Goal: Task Accomplishment & Management: Manage account settings

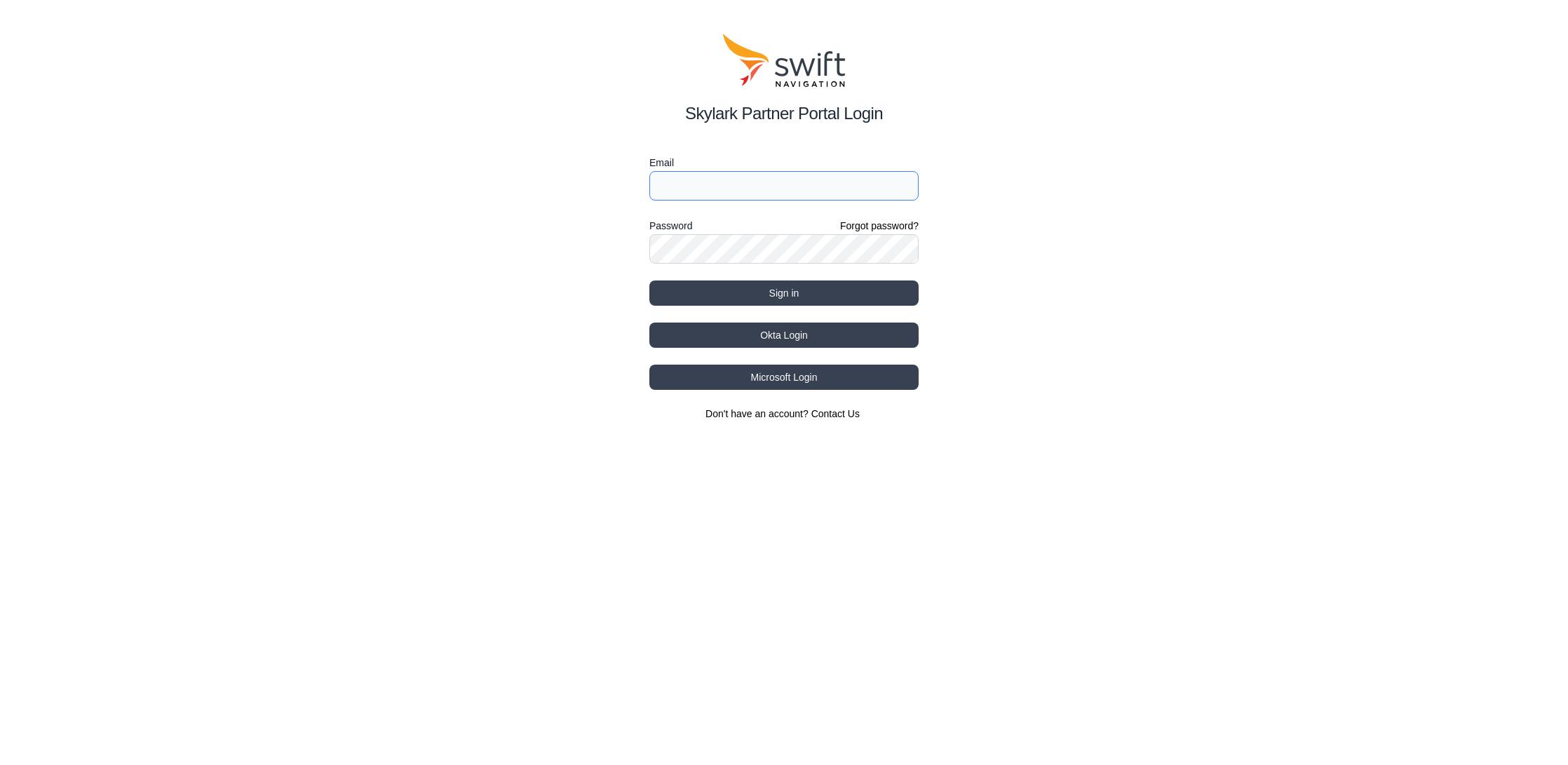
click at [847, 198] on input "Email" at bounding box center [784, 186] width 269 height 30
click at [1157, 178] on div "Skylark Partner Portal Login Email Password Forgot password? Sign in Okta Login…" at bounding box center [784, 227] width 1568 height 454
drag, startPoint x: 806, startPoint y: 299, endPoint x: 1059, endPoint y: 249, distance: 257.9
click at [1059, 249] on div "Skylark Partner Portal Login Email Password Forgot password? Sign in Okta Login…" at bounding box center [784, 227] width 1568 height 454
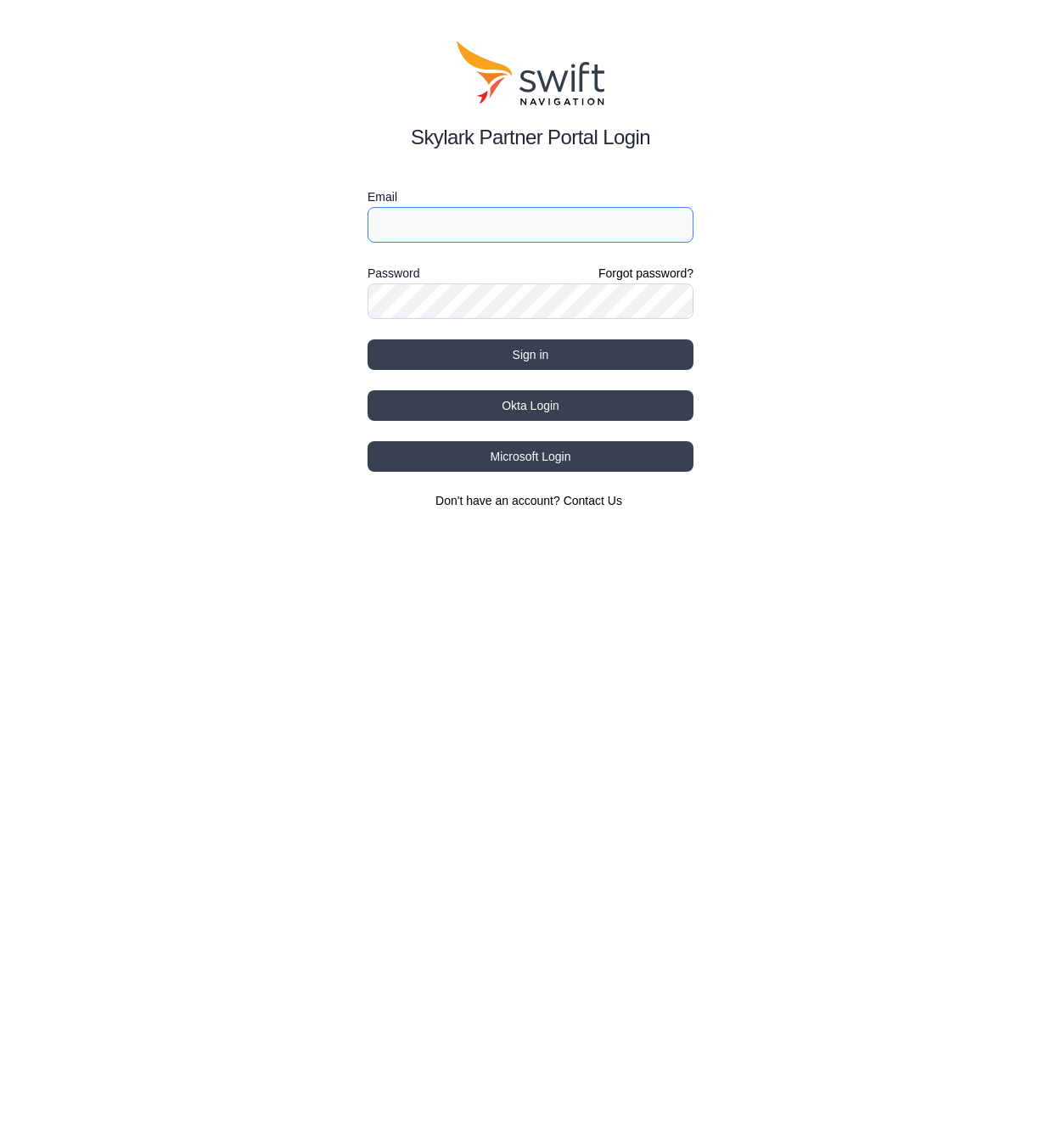
click at [410, 232] on input "Email" at bounding box center [530, 225] width 326 height 36
click at [190, 244] on div "Skylark Partner Portal Login Email Password Forgot password? Sign in Okta Login…" at bounding box center [530, 274] width 1061 height 550
paste input "[EMAIL_ADDRESS][DOMAIN_NAME]"
type input "[EMAIL_ADDRESS][DOMAIN_NAME]"
click at [367, 339] on button "Sign in" at bounding box center [530, 354] width 326 height 31
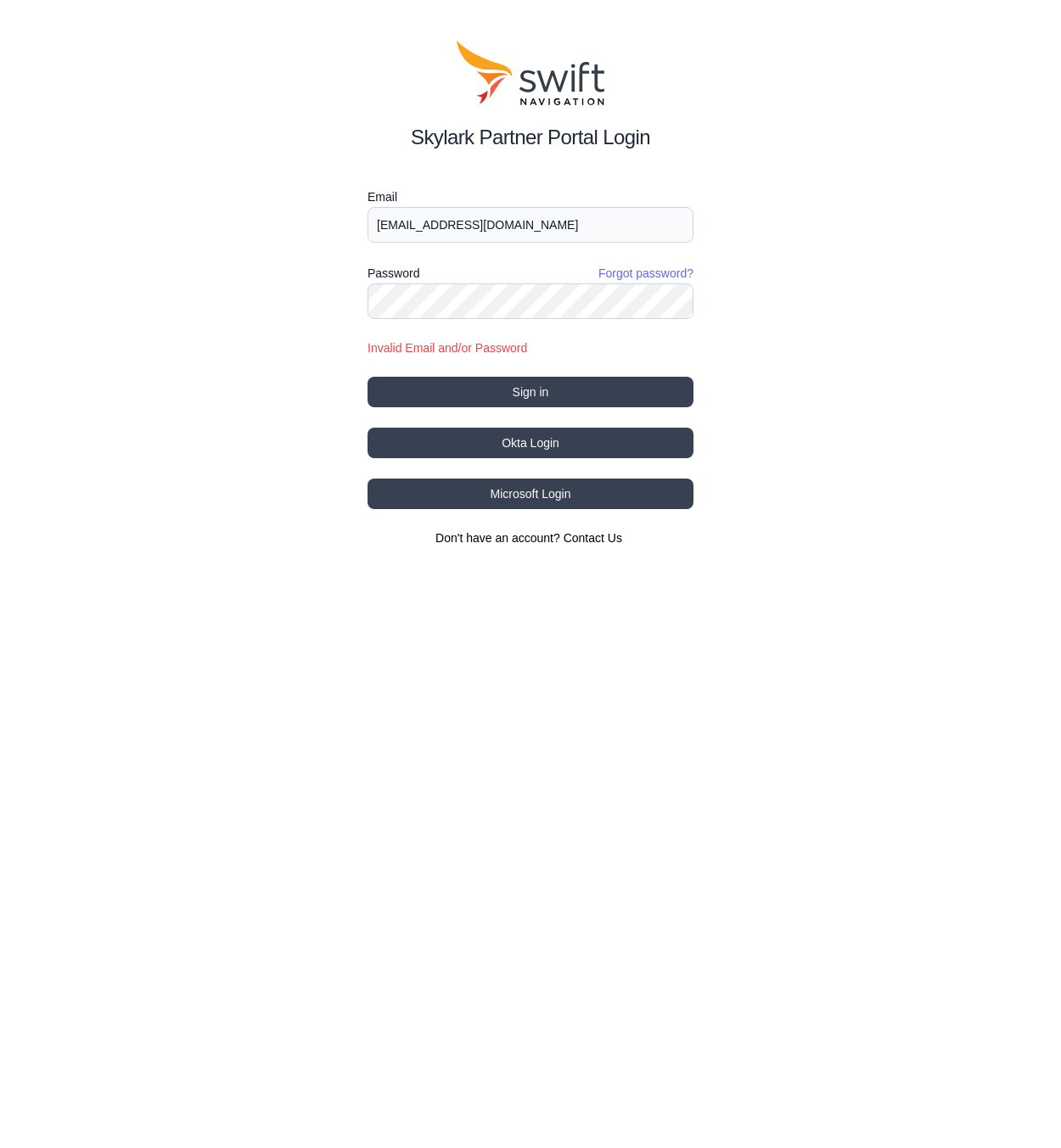
click at [602, 272] on link "Forgot password?" at bounding box center [646, 273] width 95 height 17
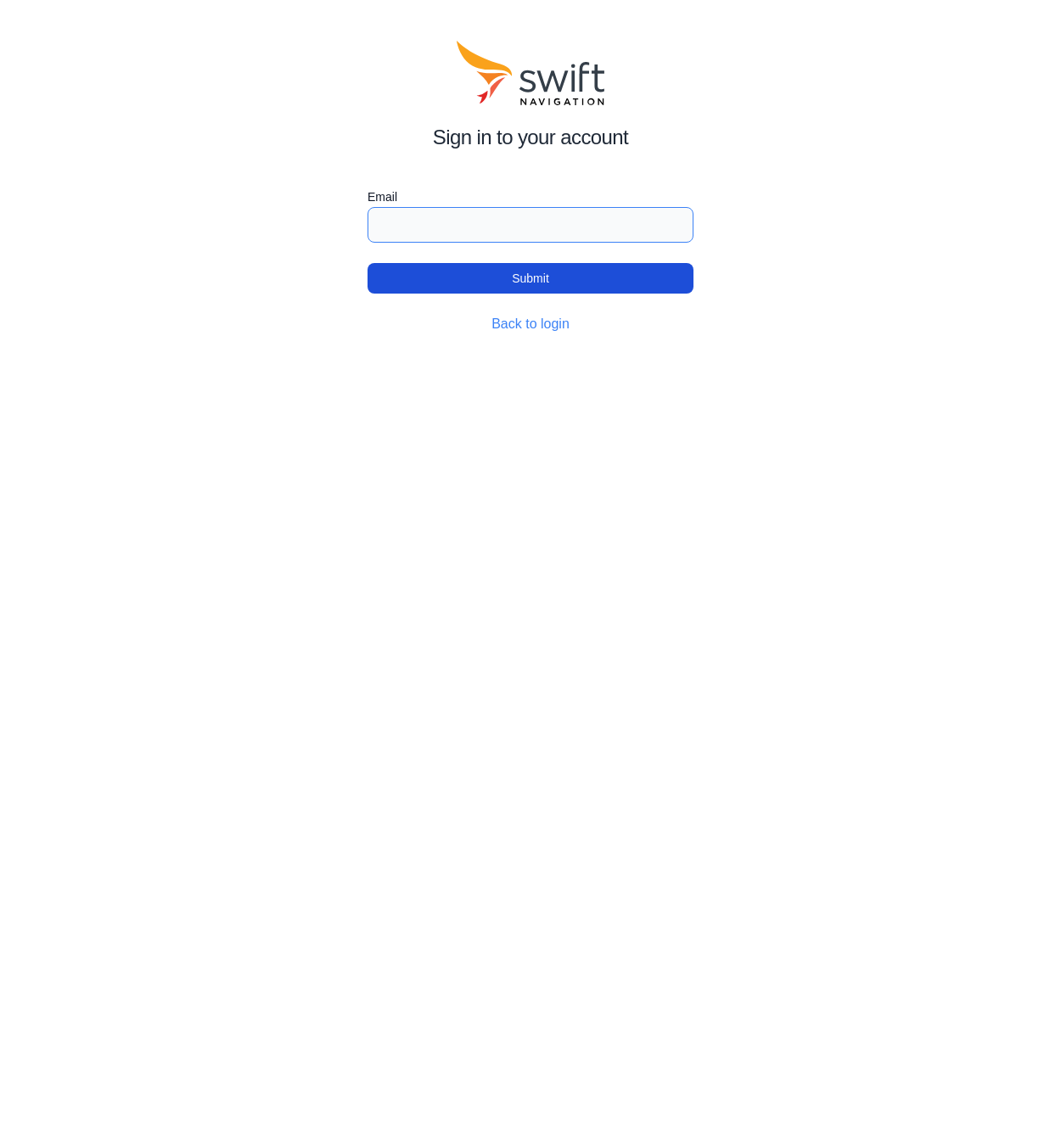
click at [518, 227] on input "Email" at bounding box center [530, 225] width 326 height 36
paste input "ravenconnected"
type input "[EMAIL_ADDRESS][DOMAIN_NAME]"
click at [367, 263] on button "Submit" at bounding box center [530, 278] width 326 height 31
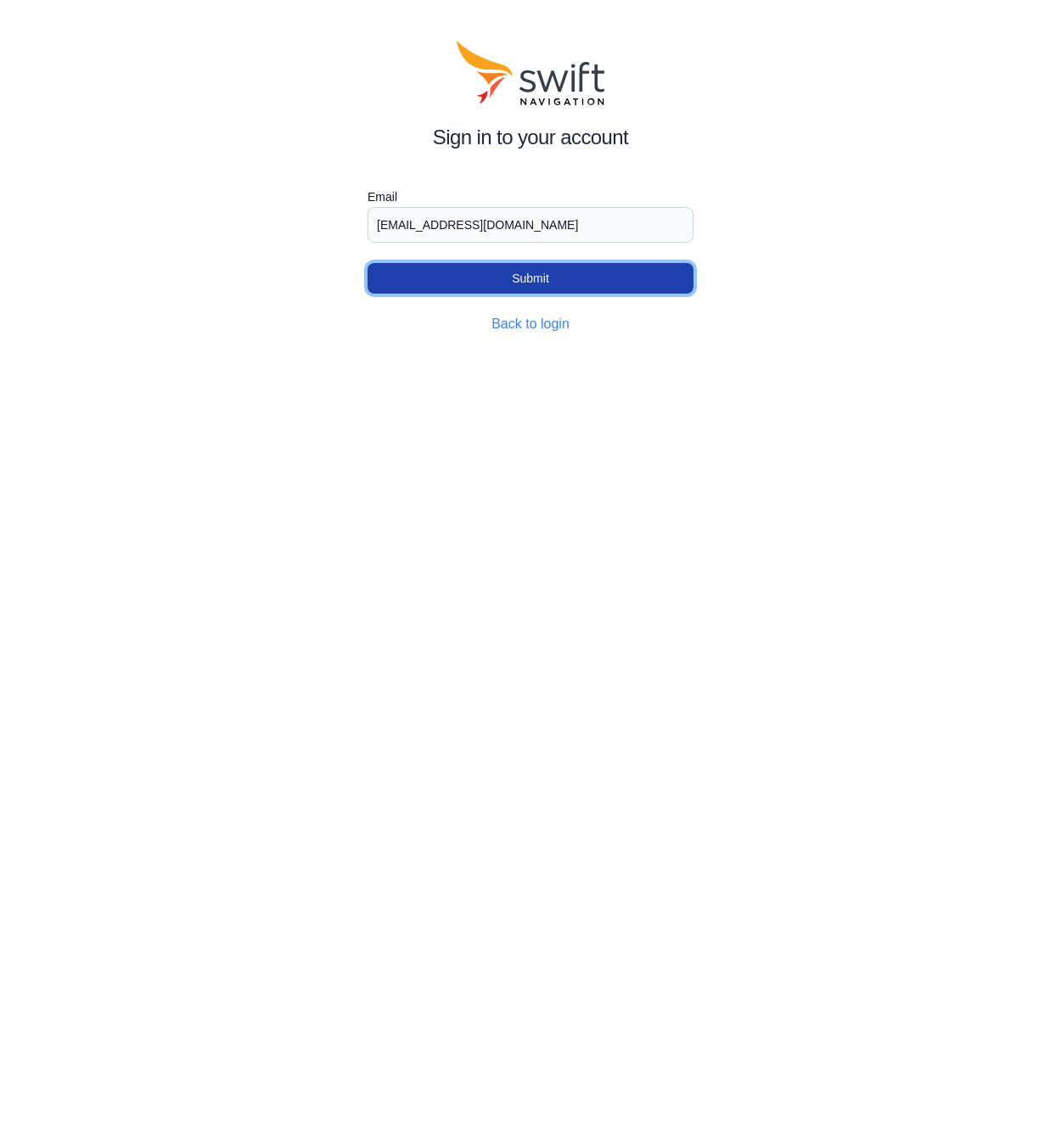
click at [640, 288] on button "Submit" at bounding box center [530, 278] width 326 height 31
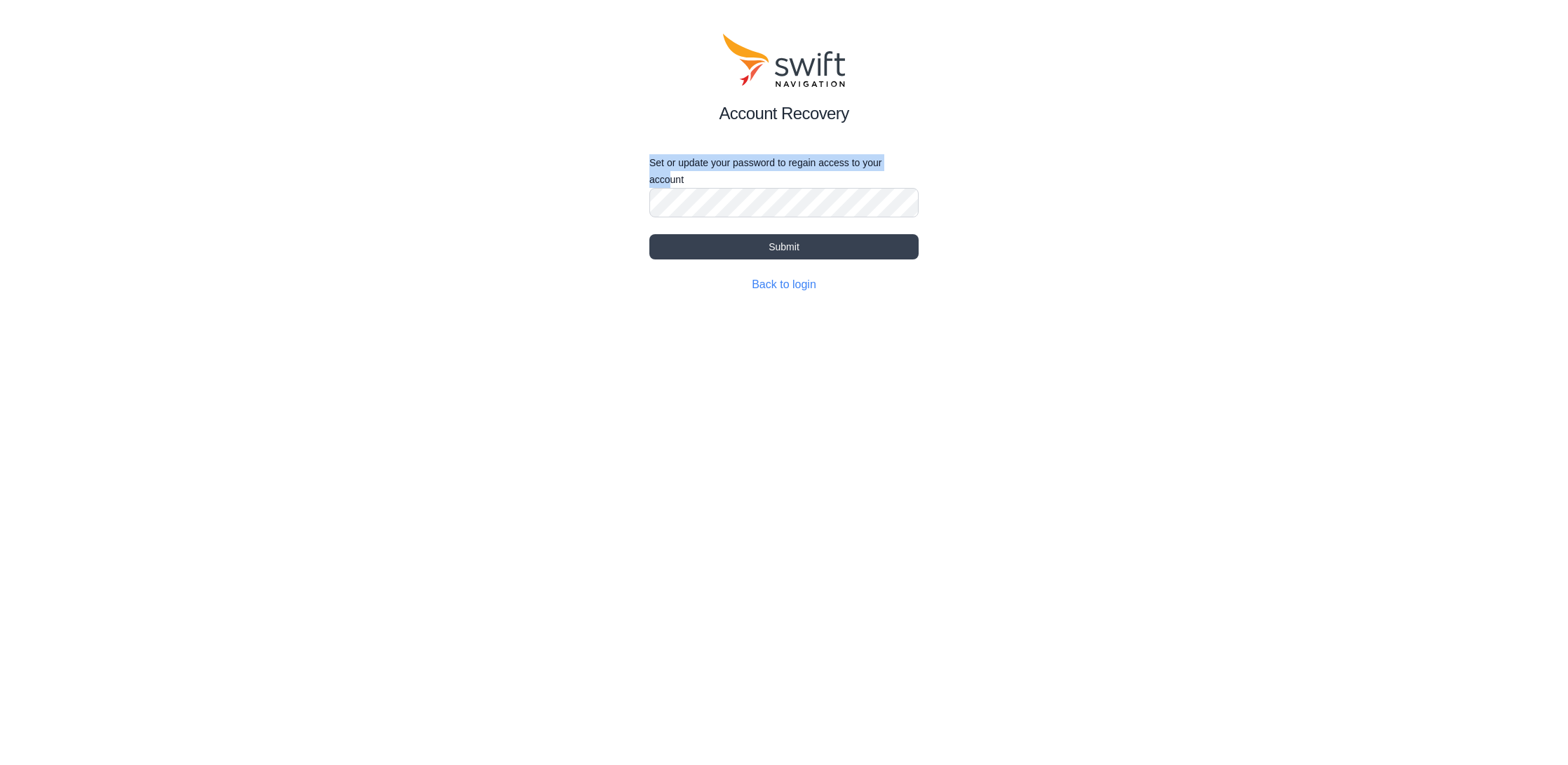
click at [674, 190] on div "Set or update your password to regain access to your account" at bounding box center [784, 186] width 269 height 63
click at [781, 241] on button "Submit" at bounding box center [784, 247] width 269 height 25
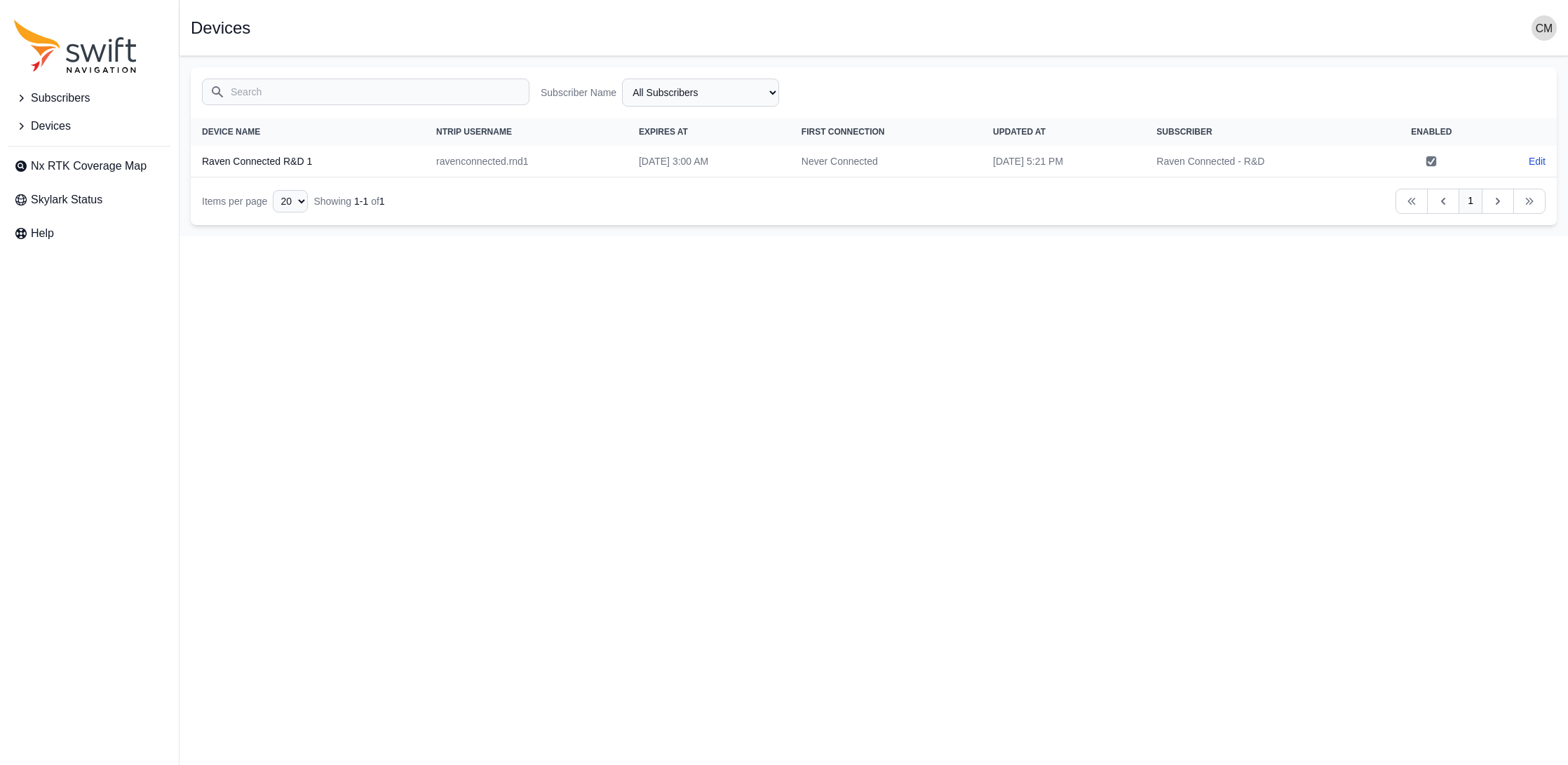
click at [813, 236] on html "Subscribers Devices Nx RTK Coverage Map Skylark Status Help Open sidebar Device…" at bounding box center [784, 118] width 1568 height 236
click at [36, 122] on span "Devices" at bounding box center [51, 126] width 40 height 17
click at [44, 155] on span "View Devices" at bounding box center [59, 154] width 90 height 17
click at [93, 158] on span "View Devices" at bounding box center [59, 154] width 90 height 17
click at [51, 97] on span "Subscribers" at bounding box center [60, 98] width 59 height 17
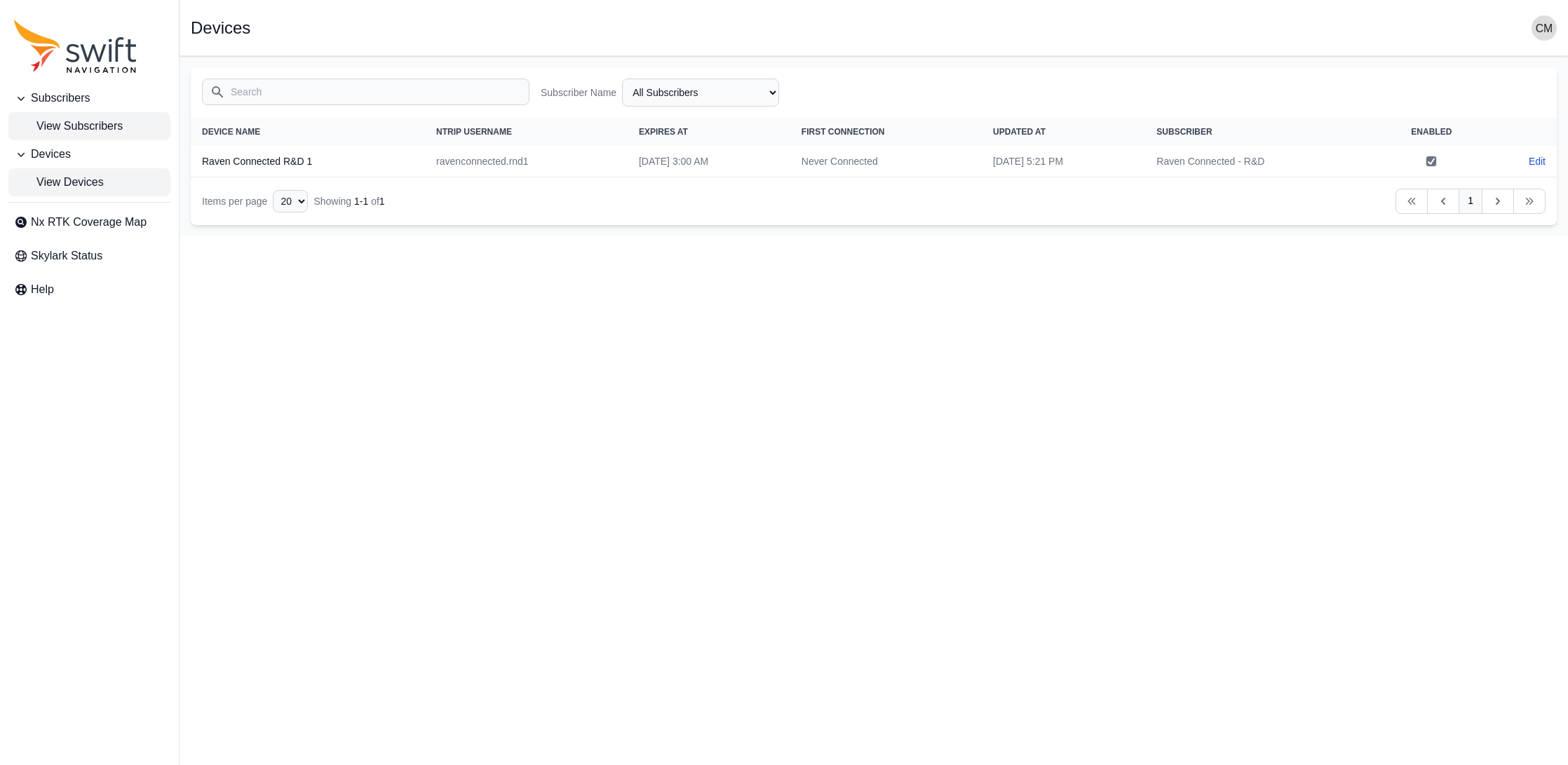
click at [53, 123] on span "View Subscribers" at bounding box center [68, 126] width 109 height 17
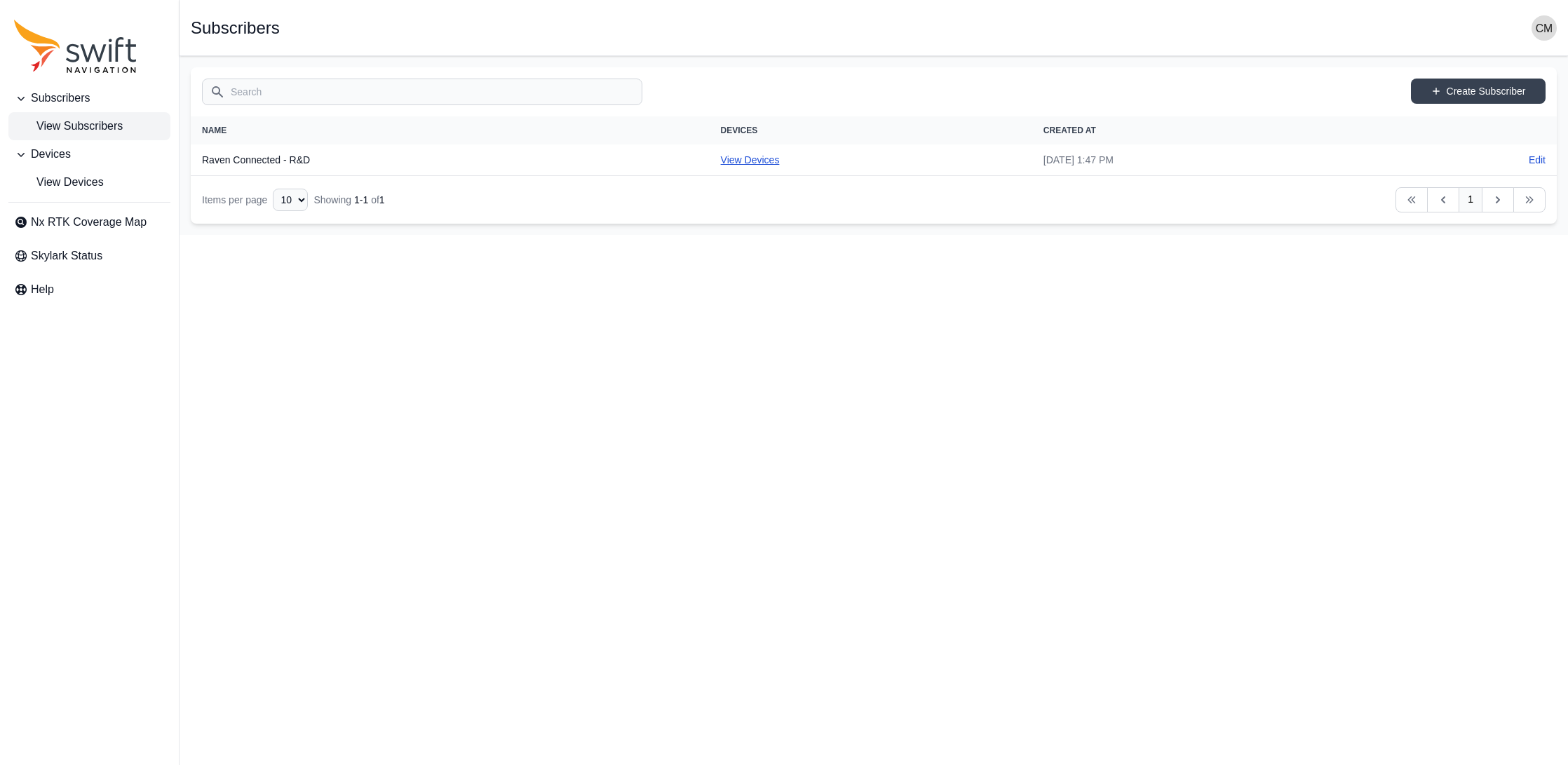
click at [721, 158] on link "View Devices" at bounding box center [750, 160] width 59 height 11
select select "c5d2707a-c9ad-4da8-8095-d5b4c83055ad"
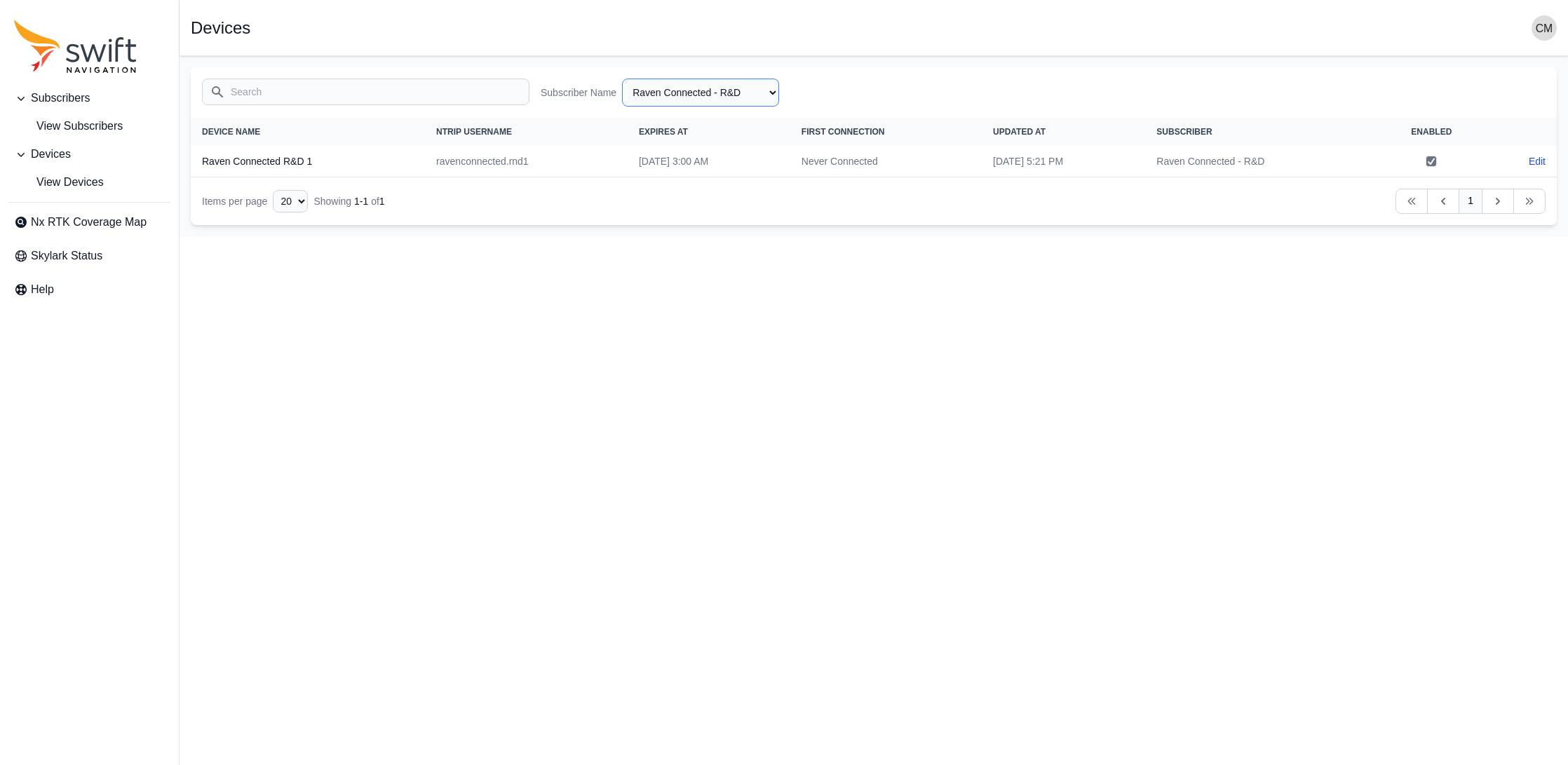
drag, startPoint x: 671, startPoint y: 98, endPoint x: 763, endPoint y: 372, distance: 289.0
click at [763, 236] on html "Subscribers View Subscribers Devices View Devices Nx RTK Coverage Map Skylark S…" at bounding box center [784, 118] width 1568 height 236
click at [1538, 164] on link "Edit" at bounding box center [1537, 161] width 17 height 14
select select "c5d2707a-c9ad-4da8-8095-d5b4c83055ad"
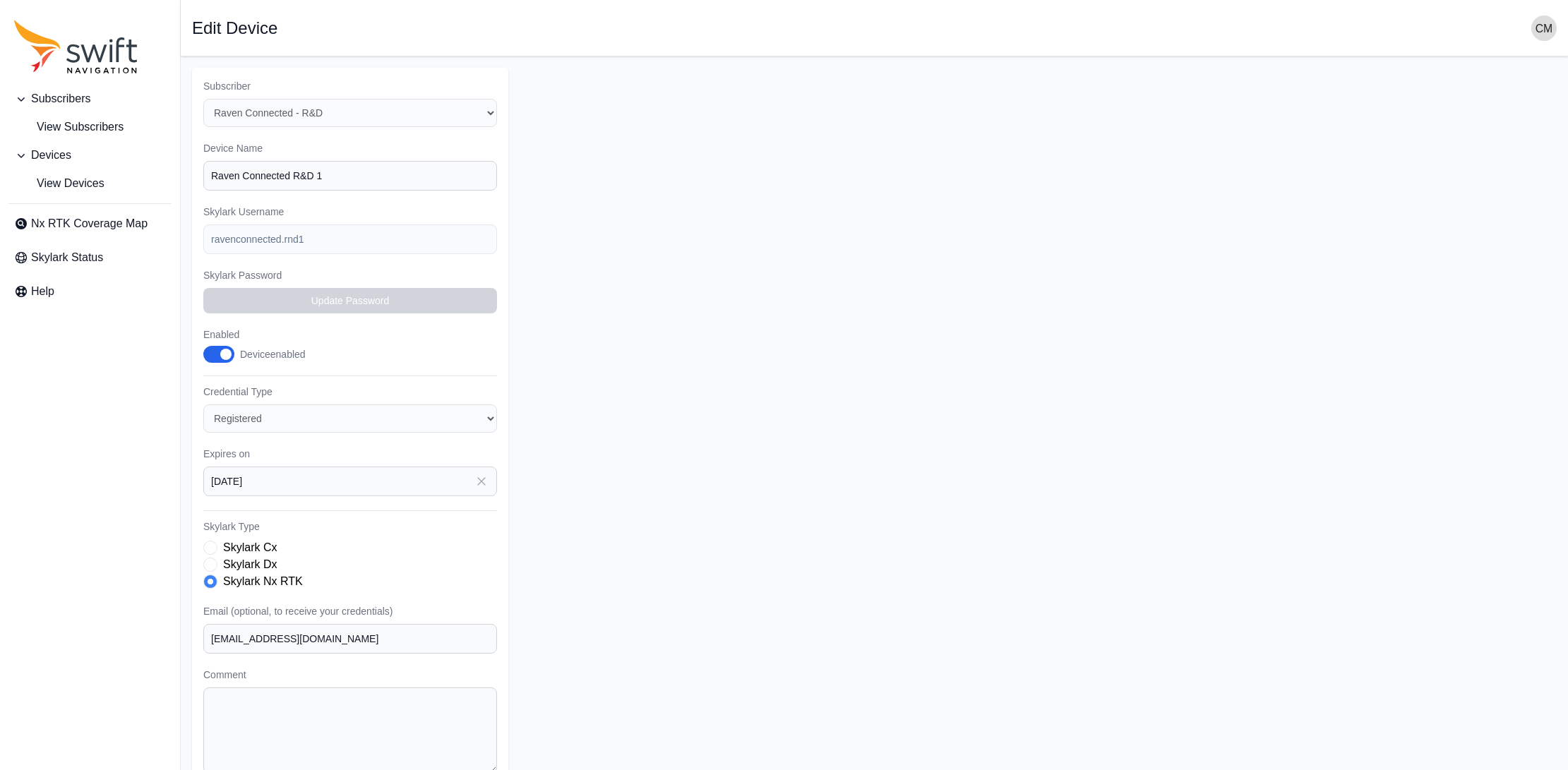
click at [782, 263] on form "Subscriber Select a Subscriber Raven Connected - R&D Device Name Raven Connecte…" at bounding box center [874, 433] width 1364 height 731
select select "c5d2707a-c9ad-4da8-8095-d5b4c83055ad"
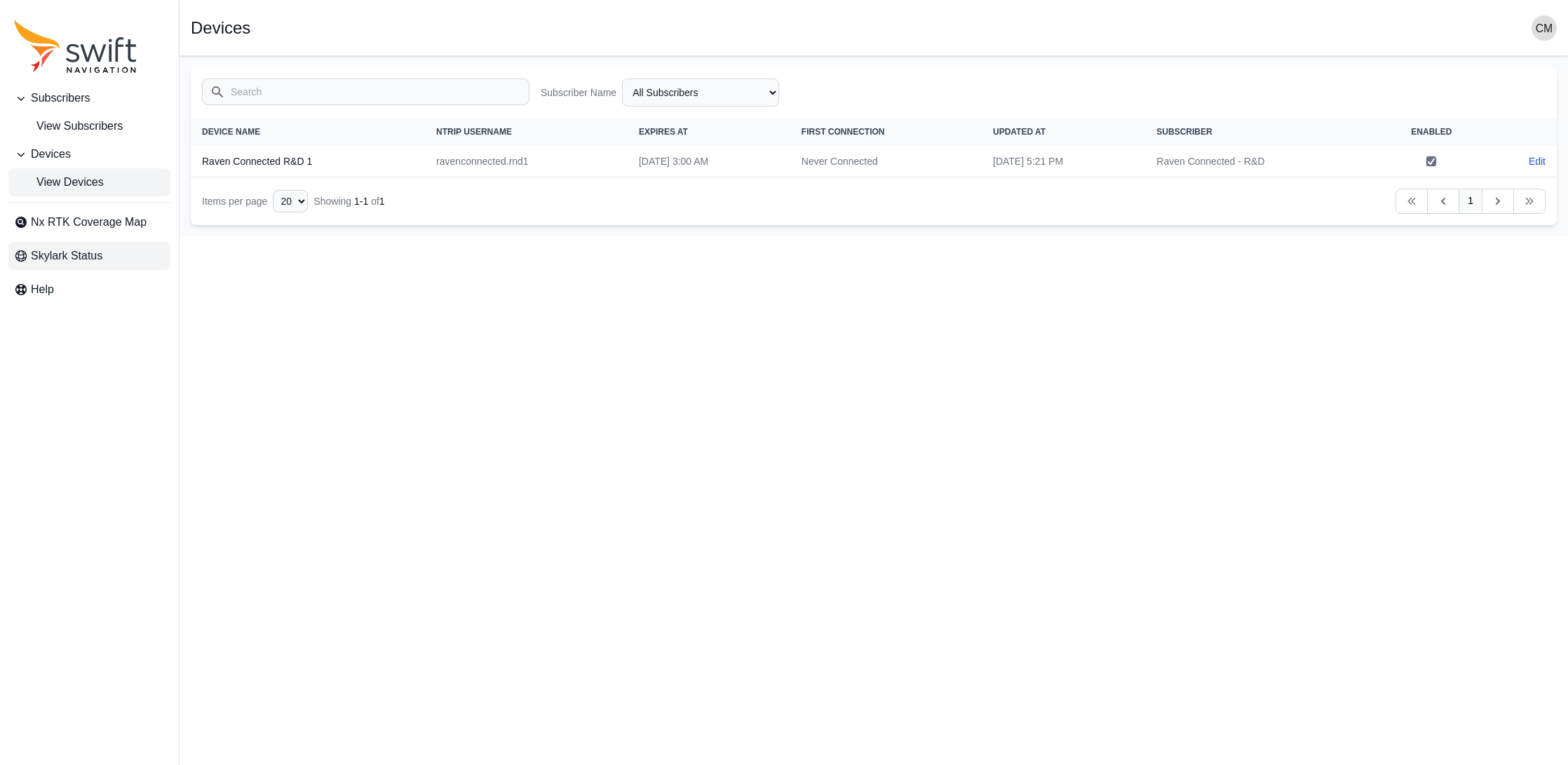
click at [40, 259] on span "Skylark Status" at bounding box center [67, 256] width 71 height 17
